Goal: Find specific page/section: Find specific page/section

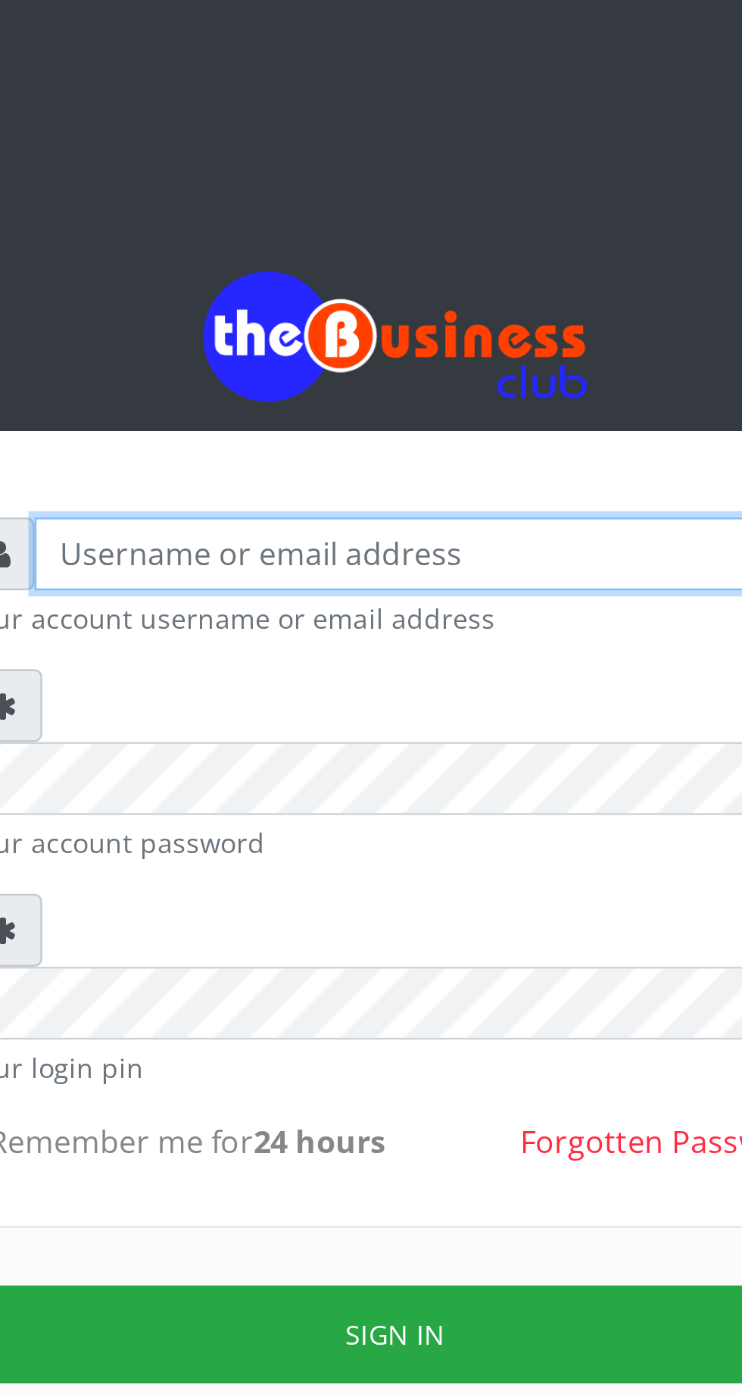
click at [312, 226] on input "text" at bounding box center [385, 222] width 313 height 29
type input "Musluky"
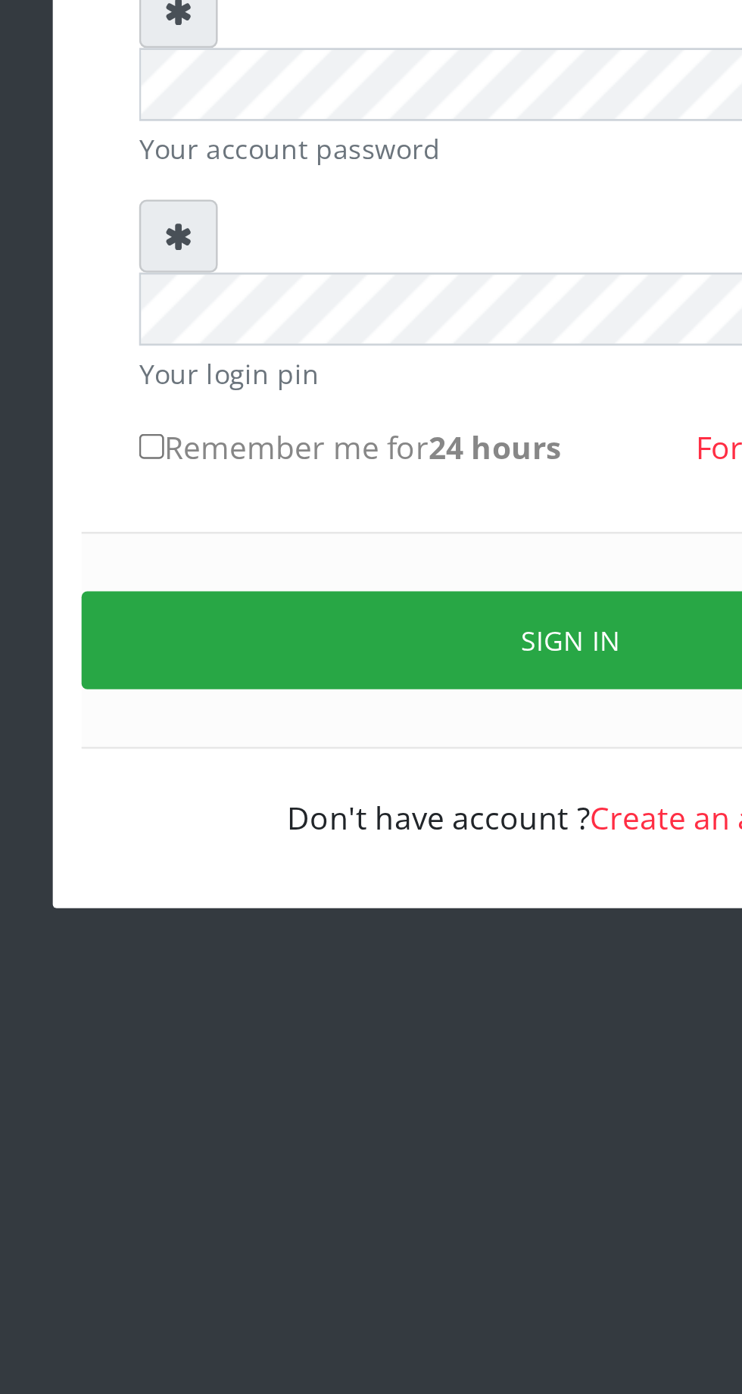
click at [374, 511] on button "Sign in" at bounding box center [371, 530] width 386 height 39
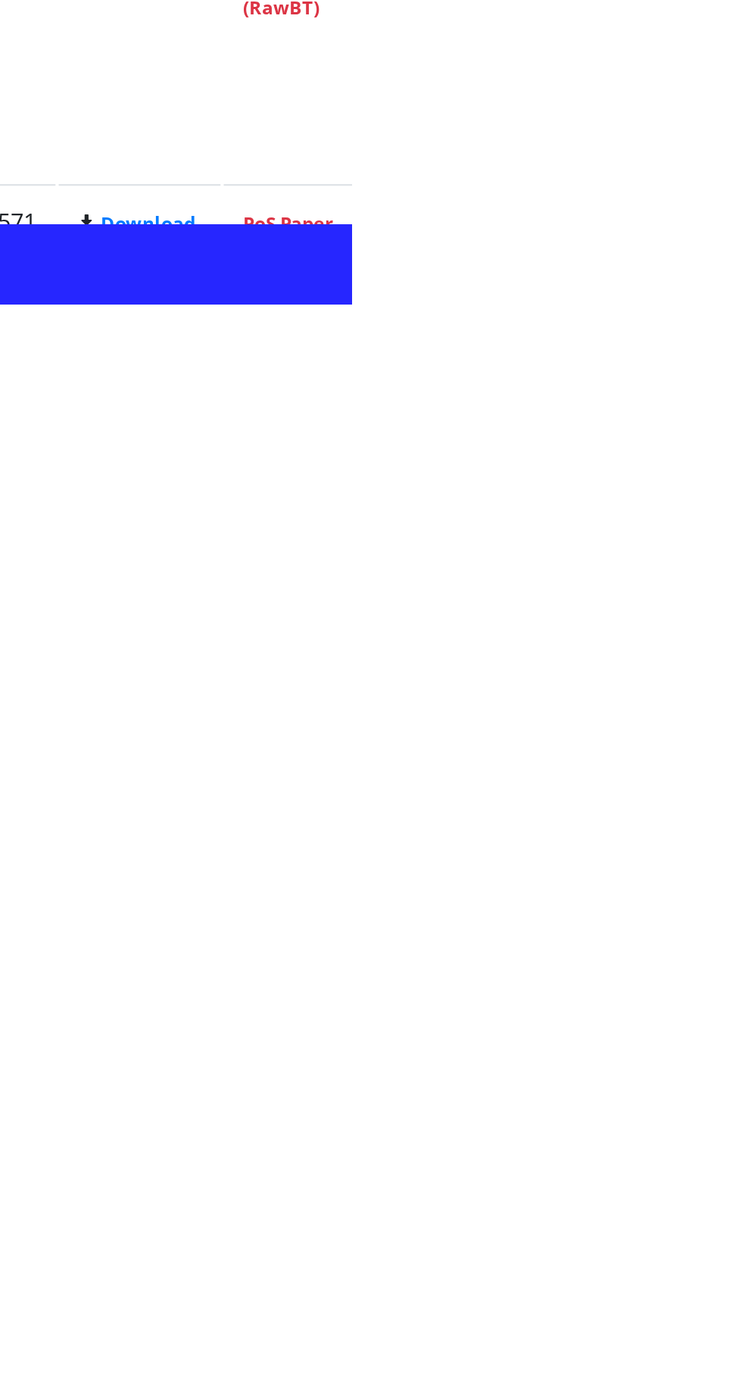
scroll to position [1108, 0]
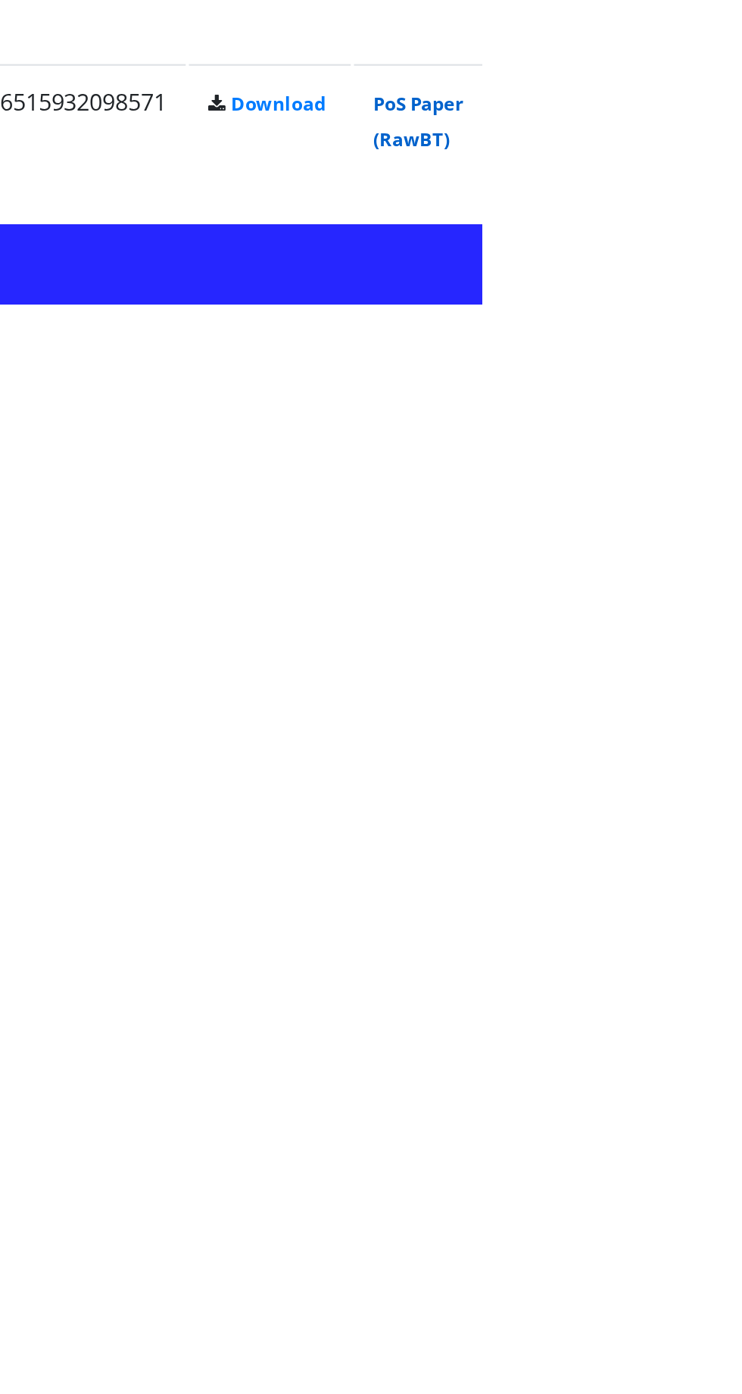
scroll to position [1499, 0]
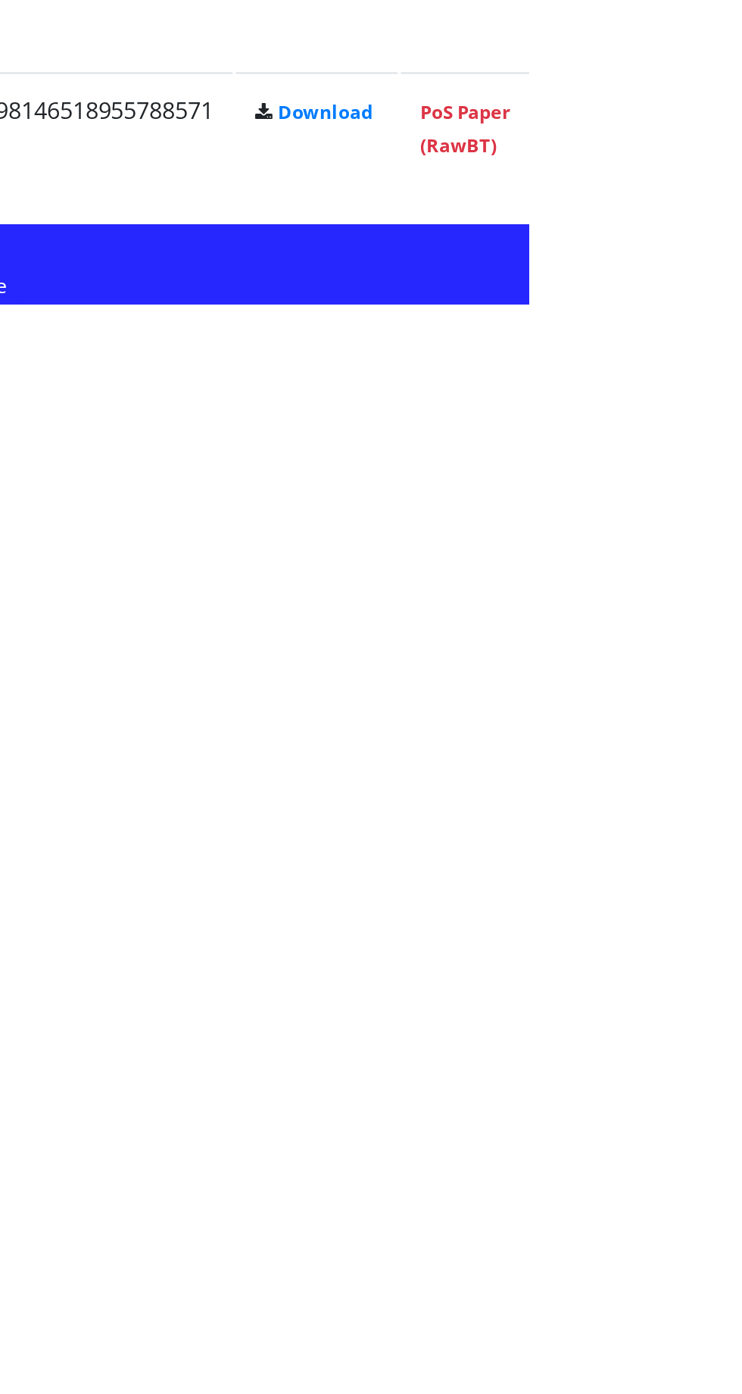
scroll to position [1977, 0]
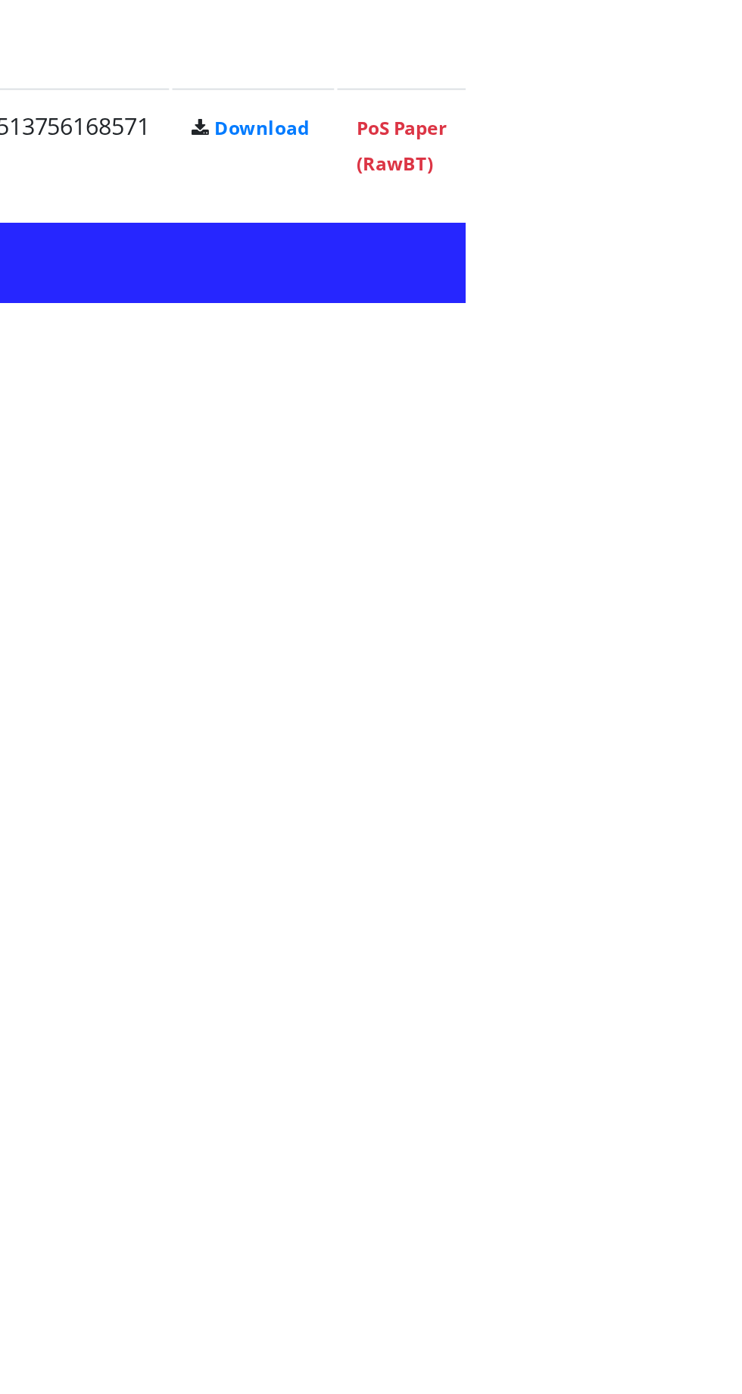
scroll to position [1976, 0]
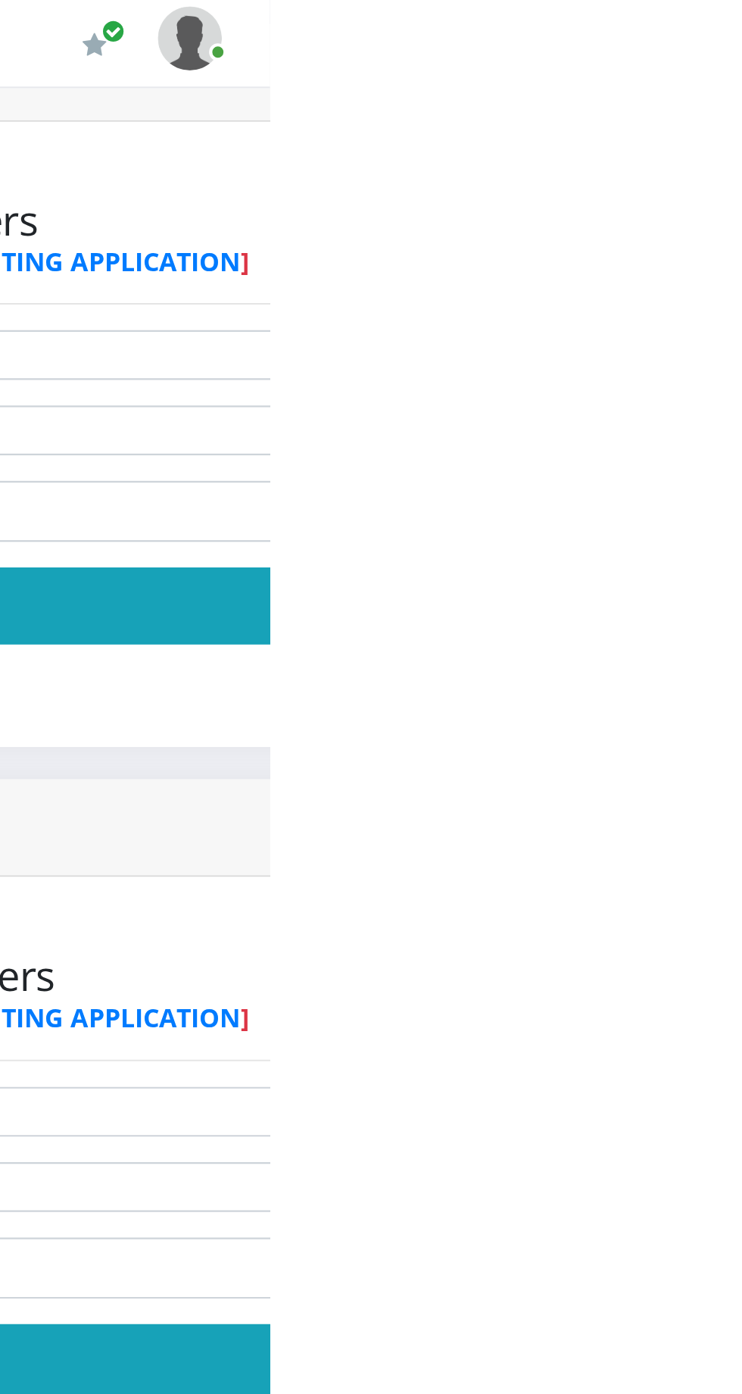
scroll to position [0, 0]
